Goal: Answer question/provide support: Share knowledge or assist other users

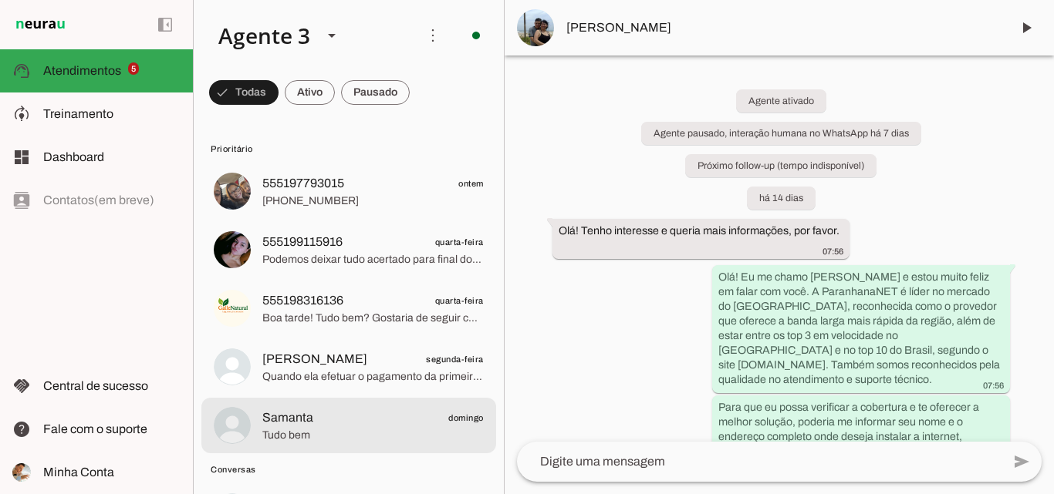
click at [364, 219] on md-item "Samanta domingo Tudo bem" at bounding box center [348, 192] width 295 height 56
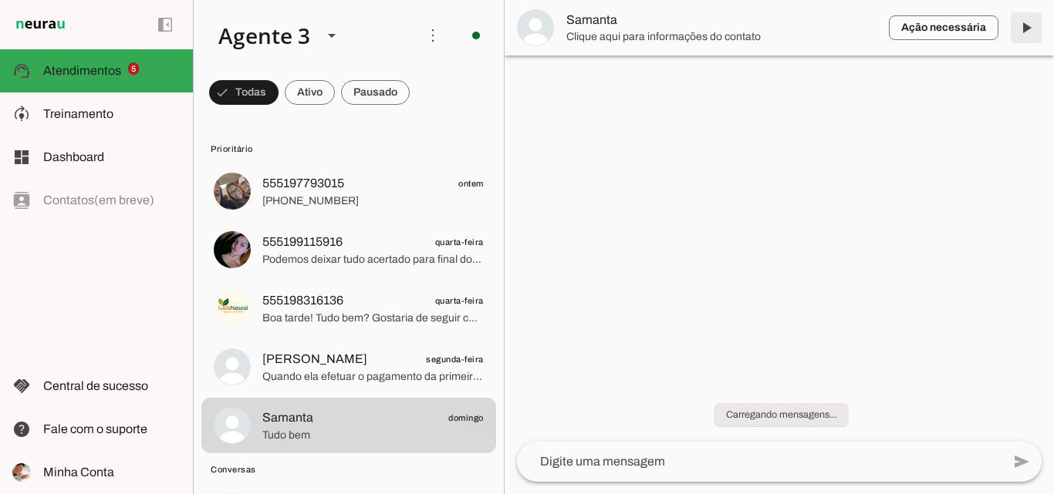
click at [1024, 21] on span at bounding box center [1025, 27] width 37 height 37
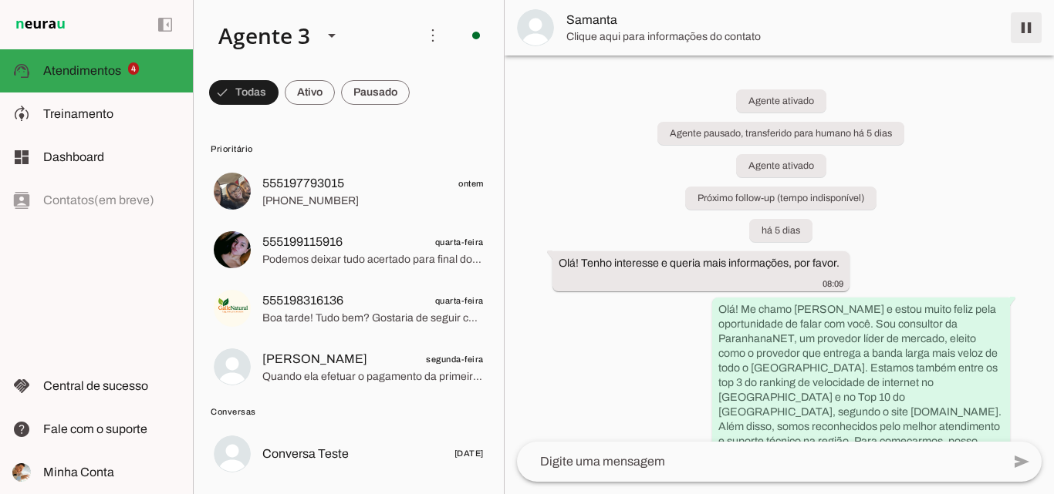
click at [1027, 25] on span at bounding box center [1025, 27] width 37 height 37
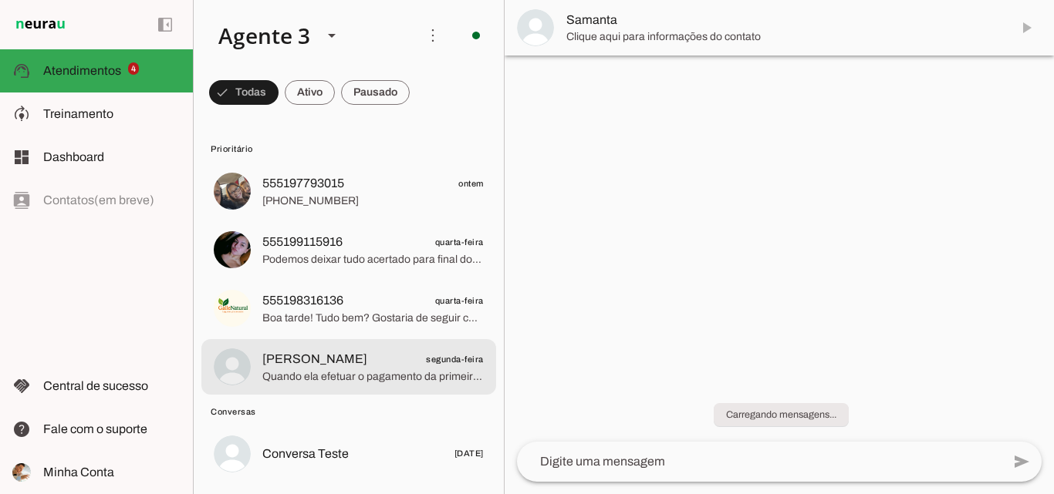
click at [386, 376] on span "Quando ela efetuar o pagamento da primeira mensalidade, ganharás isenção ou des…" at bounding box center [372, 376] width 221 height 15
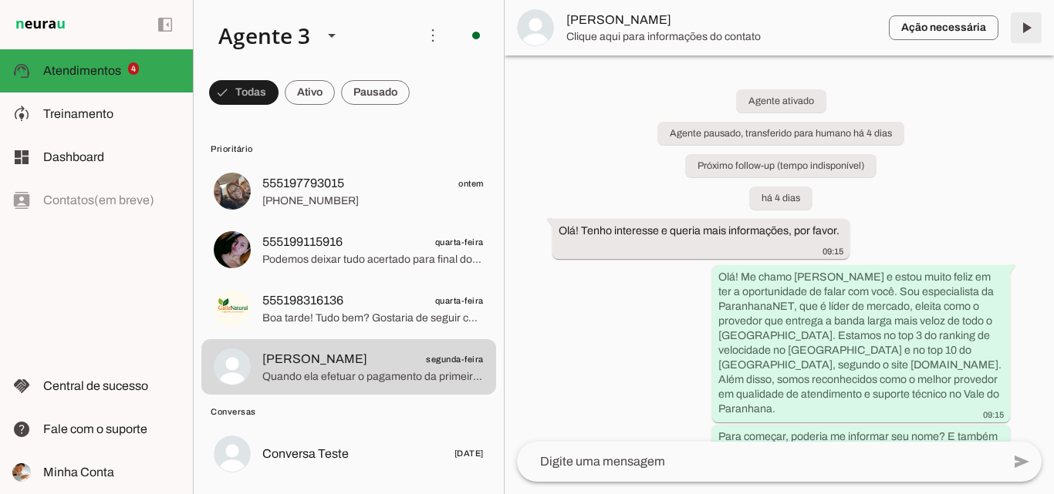
click at [1024, 29] on span at bounding box center [1025, 27] width 37 height 37
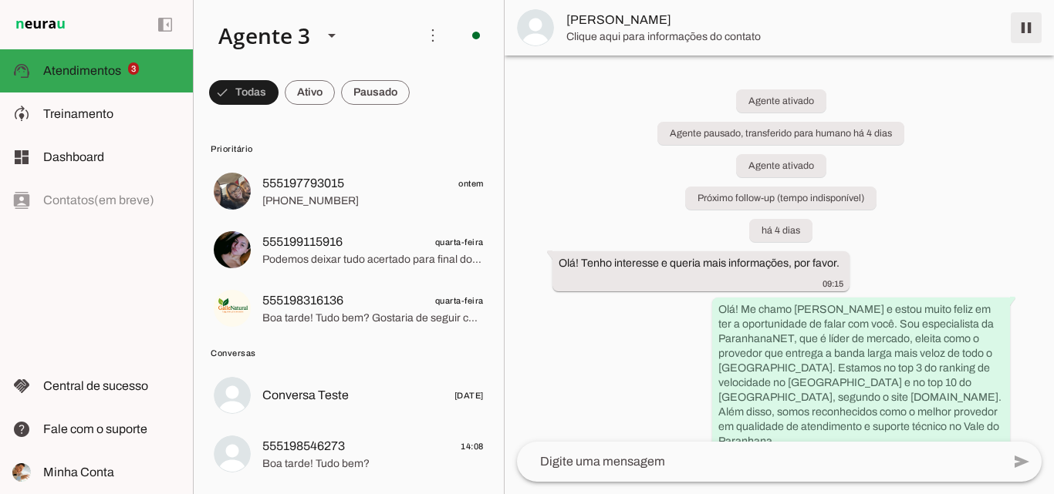
click at [1024, 29] on span at bounding box center [1025, 27] width 37 height 37
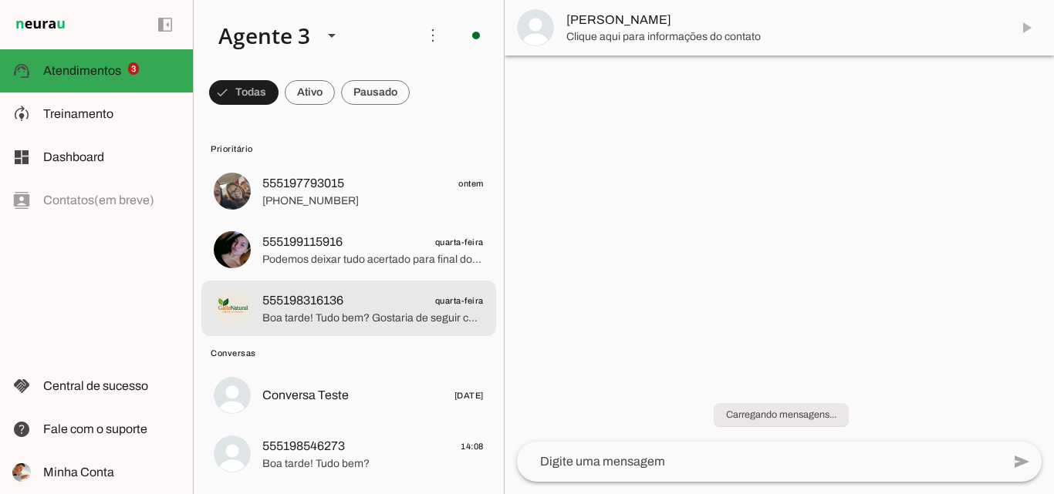
click at [436, 305] on span "quarta-feira" at bounding box center [459, 301] width 49 height 19
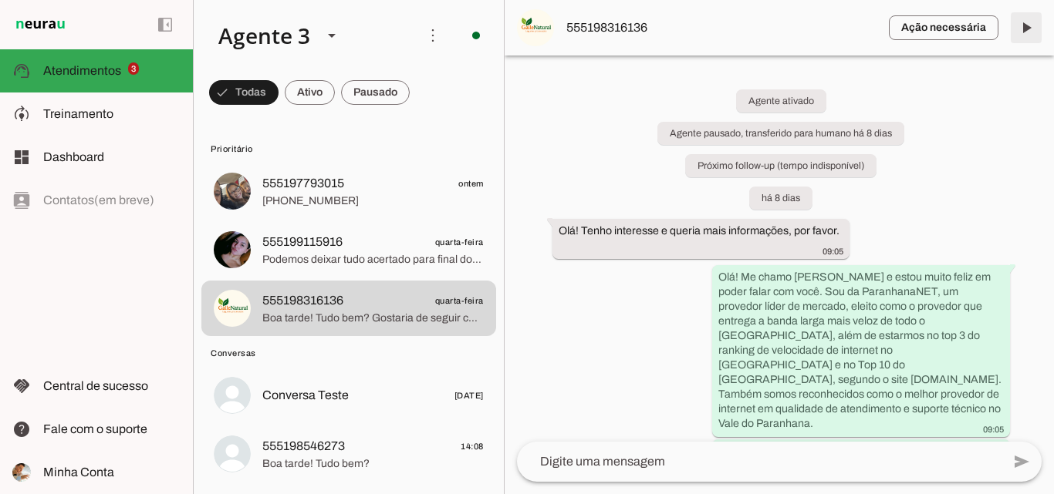
click at [1024, 24] on span at bounding box center [1025, 27] width 37 height 37
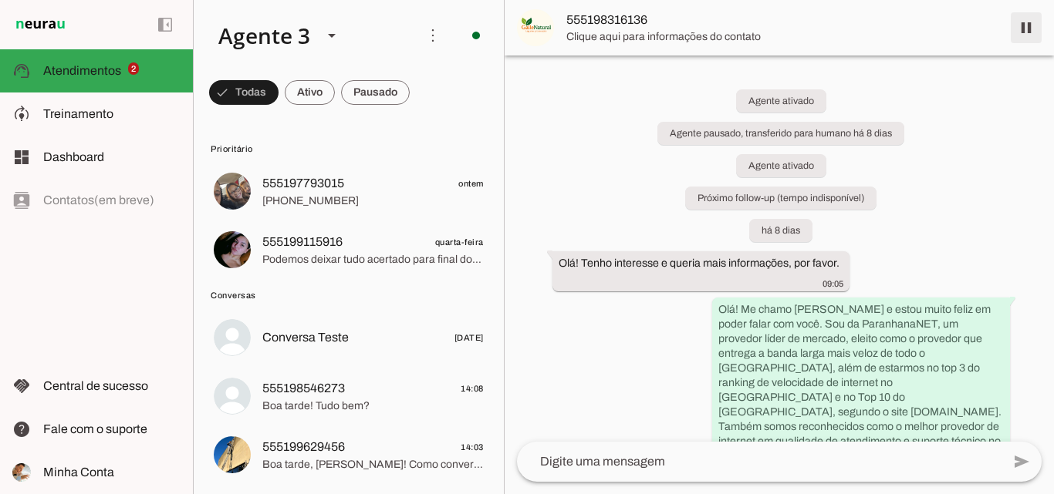
click at [1021, 29] on span at bounding box center [1025, 27] width 37 height 37
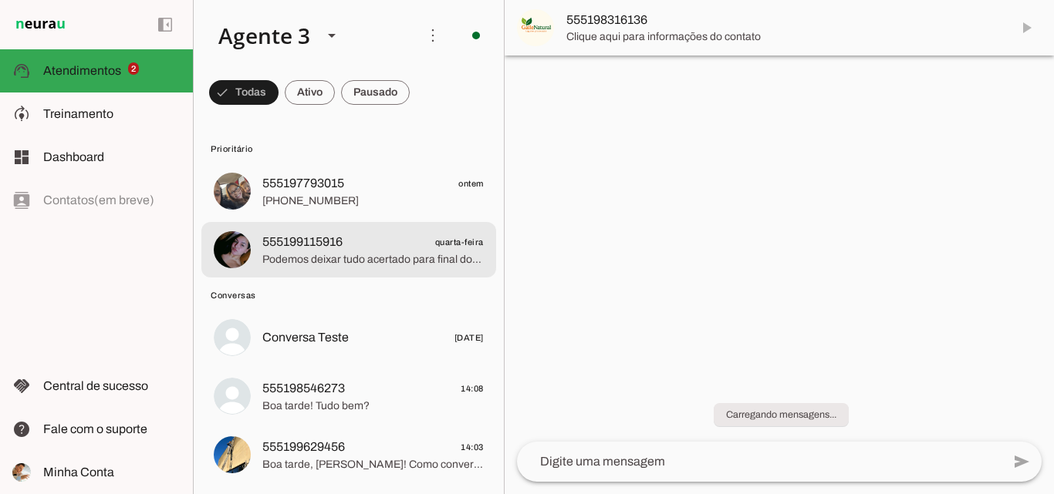
click at [355, 256] on span "Podemos deixar tudo acertado para final do mês ser realizado o pagamento da tax…" at bounding box center [372, 259] width 221 height 15
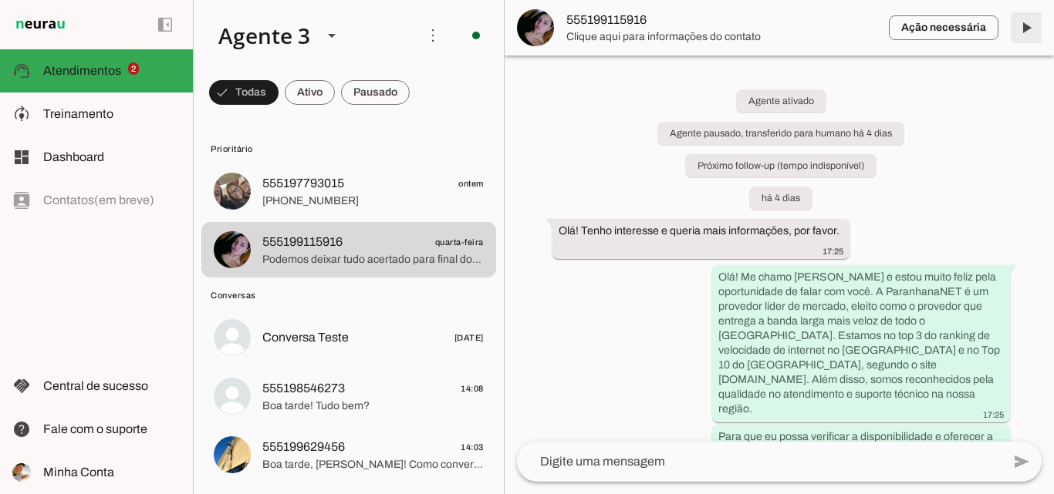
click at [1031, 29] on span at bounding box center [1025, 27] width 37 height 37
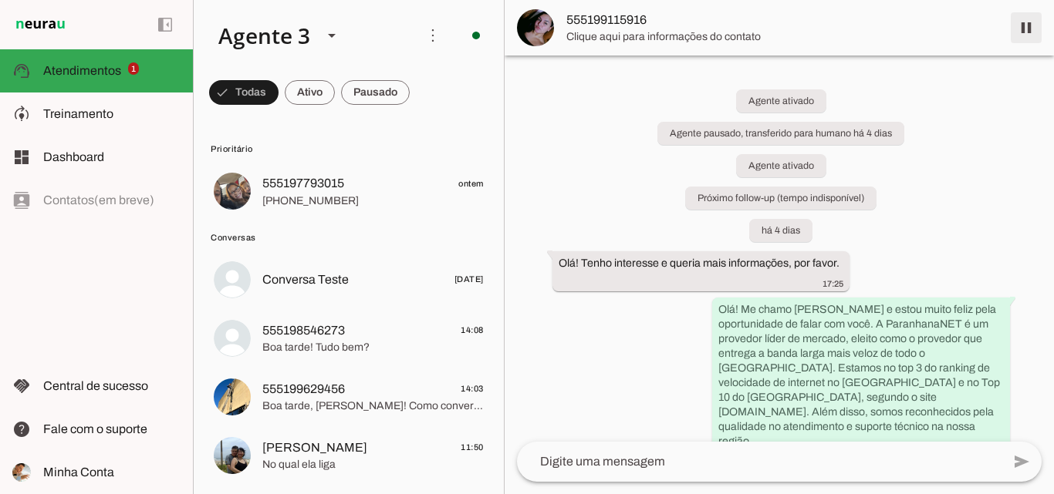
click at [1031, 33] on span at bounding box center [1025, 27] width 37 height 37
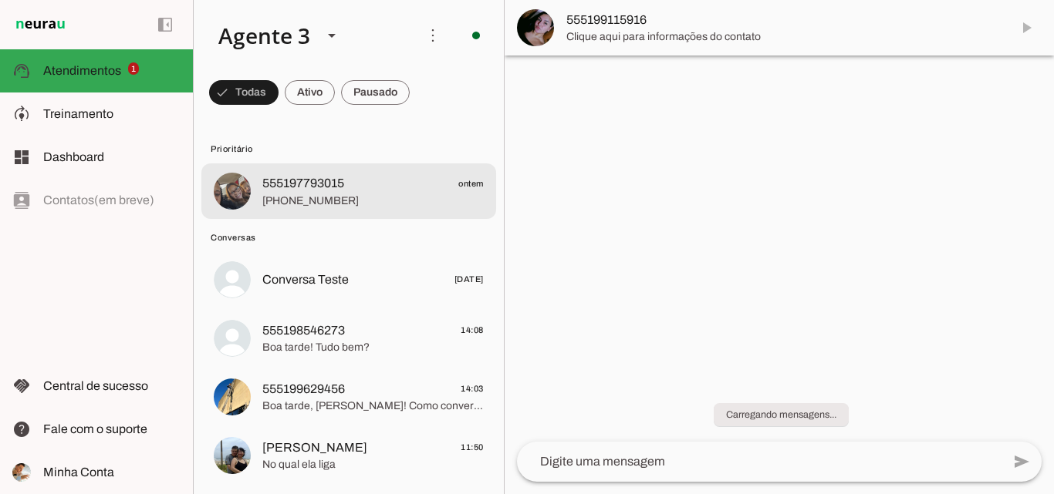
click at [437, 184] on span "555197793015 ontem" at bounding box center [372, 183] width 221 height 19
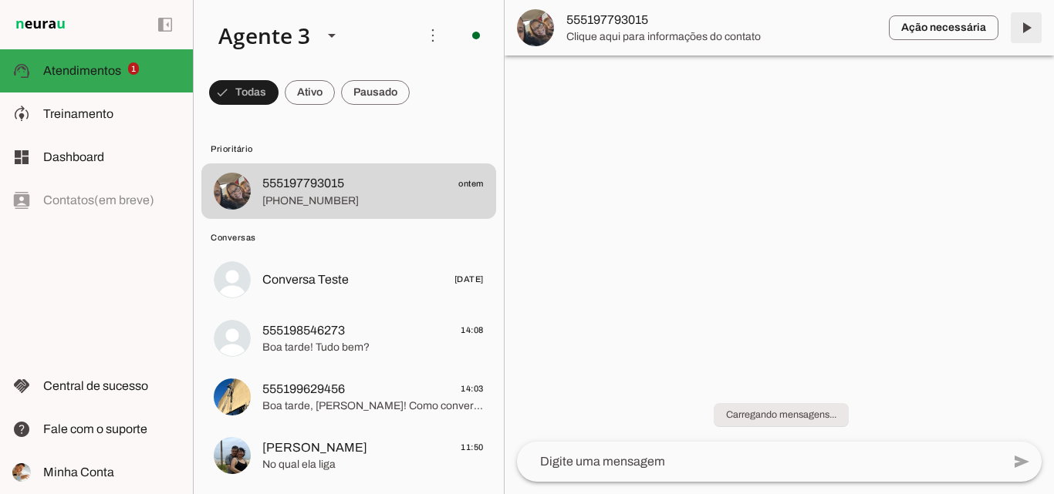
click at [1026, 20] on span at bounding box center [1025, 27] width 37 height 37
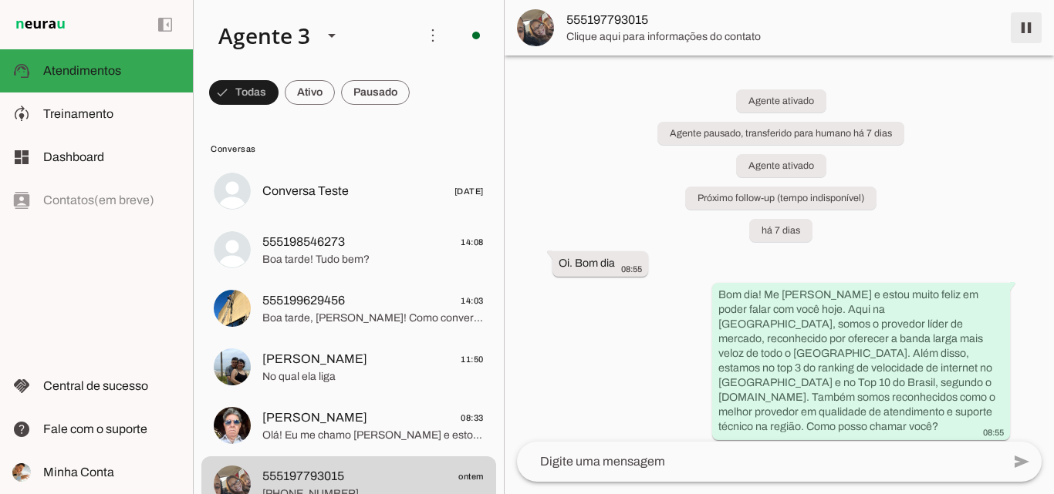
click at [1021, 32] on span at bounding box center [1025, 27] width 37 height 37
